Goal: Task Accomplishment & Management: Use online tool/utility

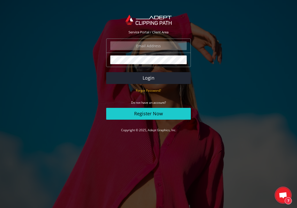
click at [146, 45] on input "email" at bounding box center [148, 45] width 76 height 9
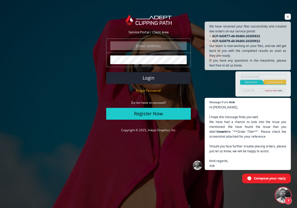
scroll to position [332, 0]
type input "sami@lastresortab.com"
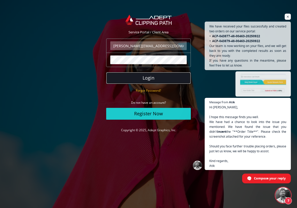
click at [150, 77] on button "Login" at bounding box center [148, 78] width 85 height 12
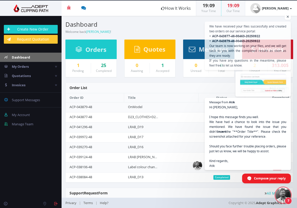
scroll to position [451, 0]
click at [287, 17] on span "Open chat" at bounding box center [287, 17] width 6 height 6
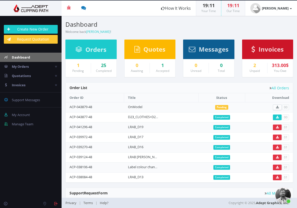
click at [283, 194] on span "Open chat" at bounding box center [282, 194] width 15 height 15
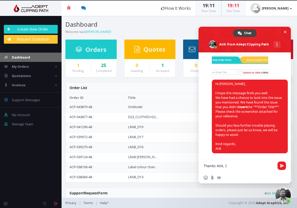
type textarea "Thanks Atik, I"
click at [124, 26] on h3 "Dashboard" at bounding box center [120, 24] width 110 height 7
click at [122, 32] on div "Dashboard Welcome back sami tolppi !" at bounding box center [121, 25] width 118 height 18
click at [160, 15] on header "Beta Credit US $124.50 Add Funds Withdraw Funds What's This? How It Works 19 : …" at bounding box center [148, 8] width 297 height 15
click at [29, 29] on link "Create New Order" at bounding box center [31, 29] width 54 height 9
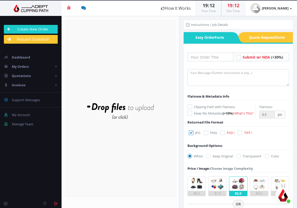
scroll to position [30, 0]
click at [284, 195] on span "Open chat" at bounding box center [282, 194] width 15 height 15
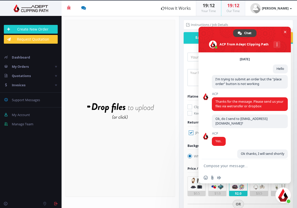
scroll to position [0, 0]
